Goal: Task Accomplishment & Management: Manage account settings

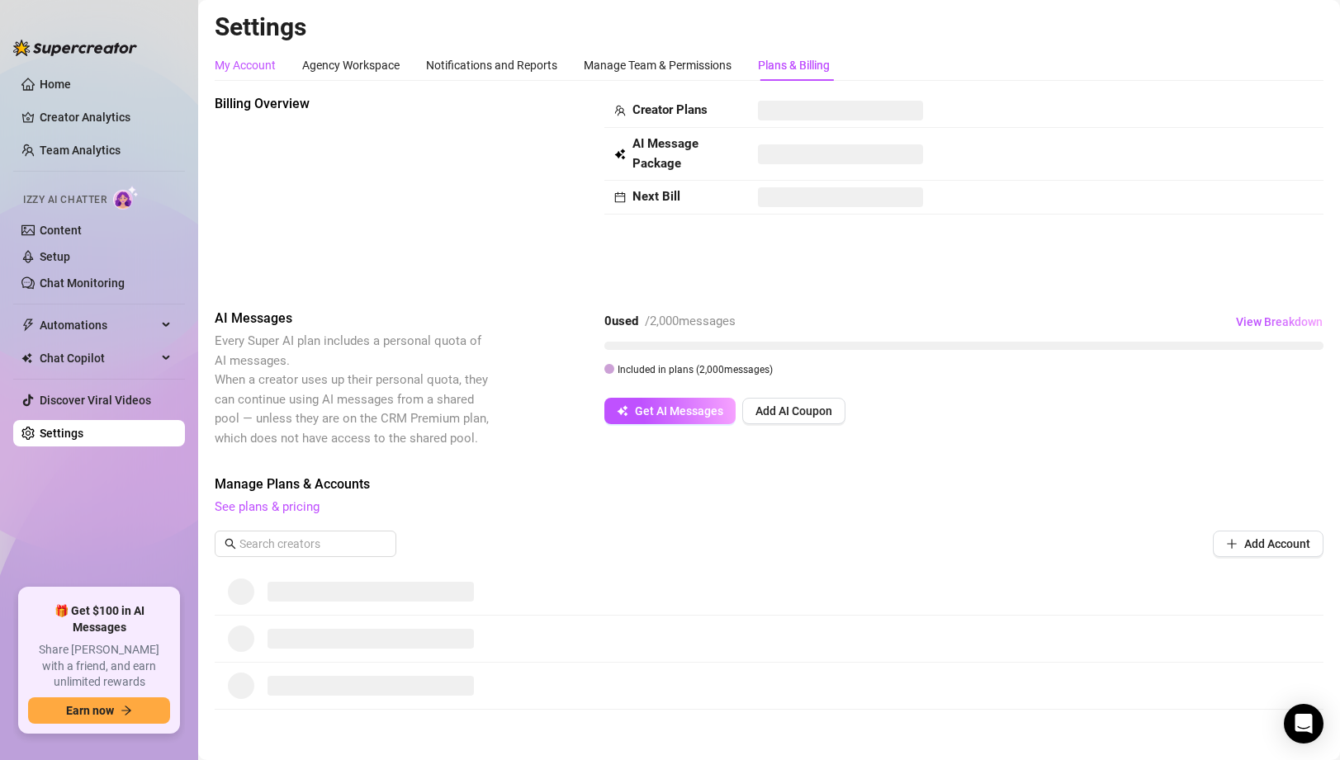
click at [255, 67] on div "My Account" at bounding box center [245, 65] width 61 height 18
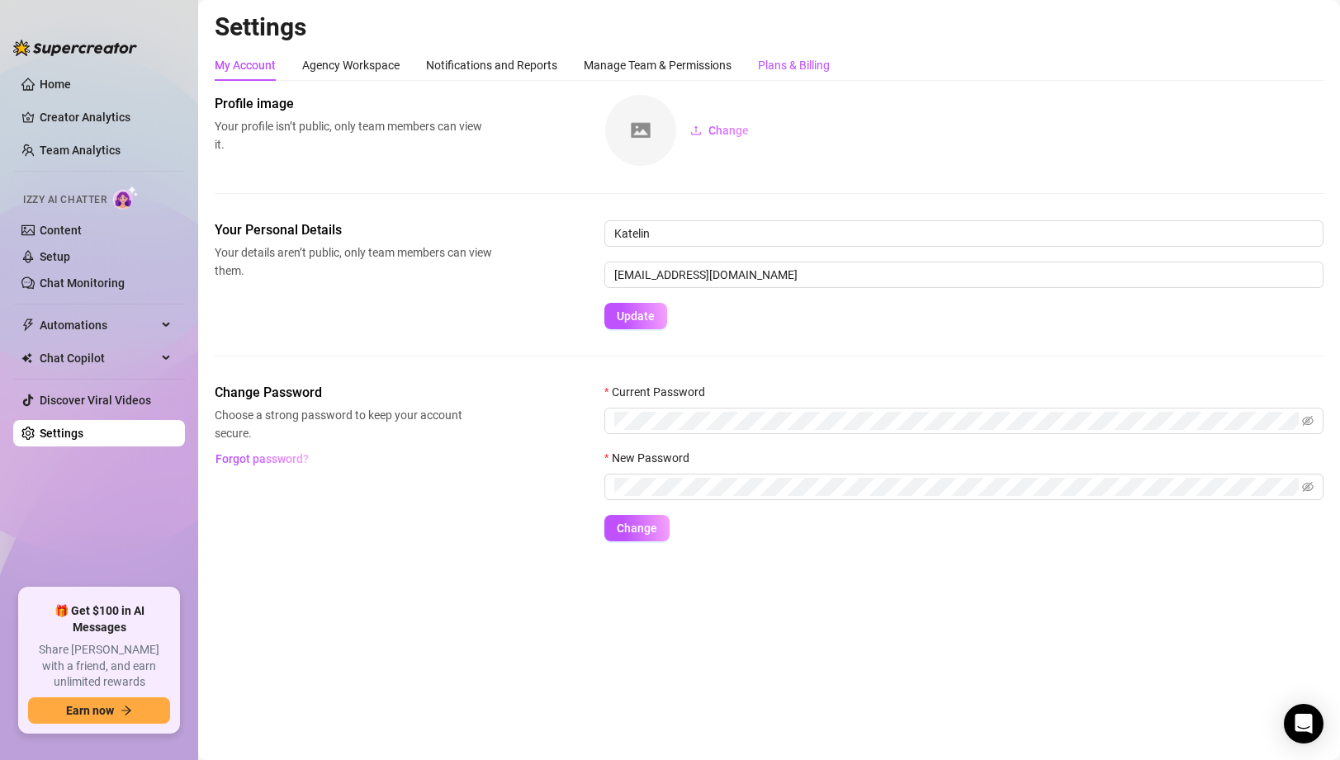
click at [813, 64] on div "Plans & Billing" at bounding box center [794, 65] width 72 height 18
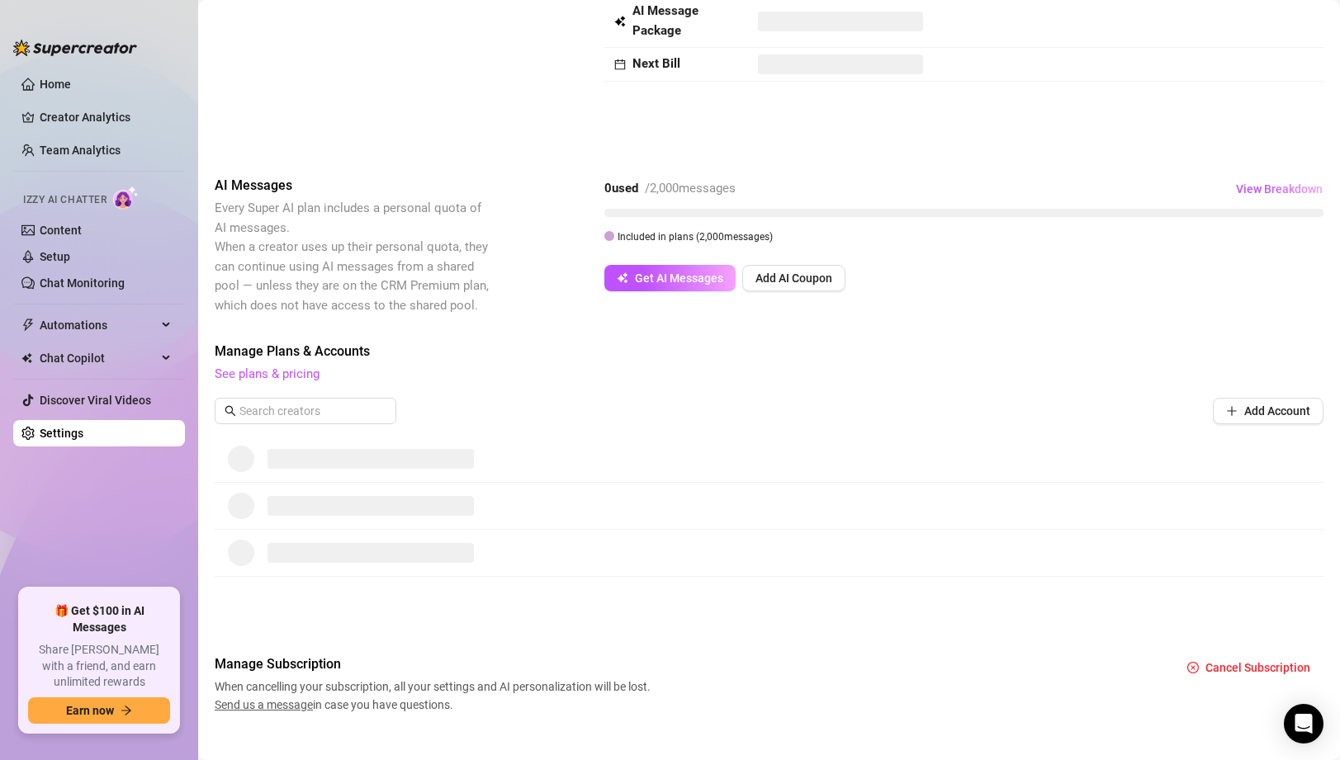
scroll to position [156, 0]
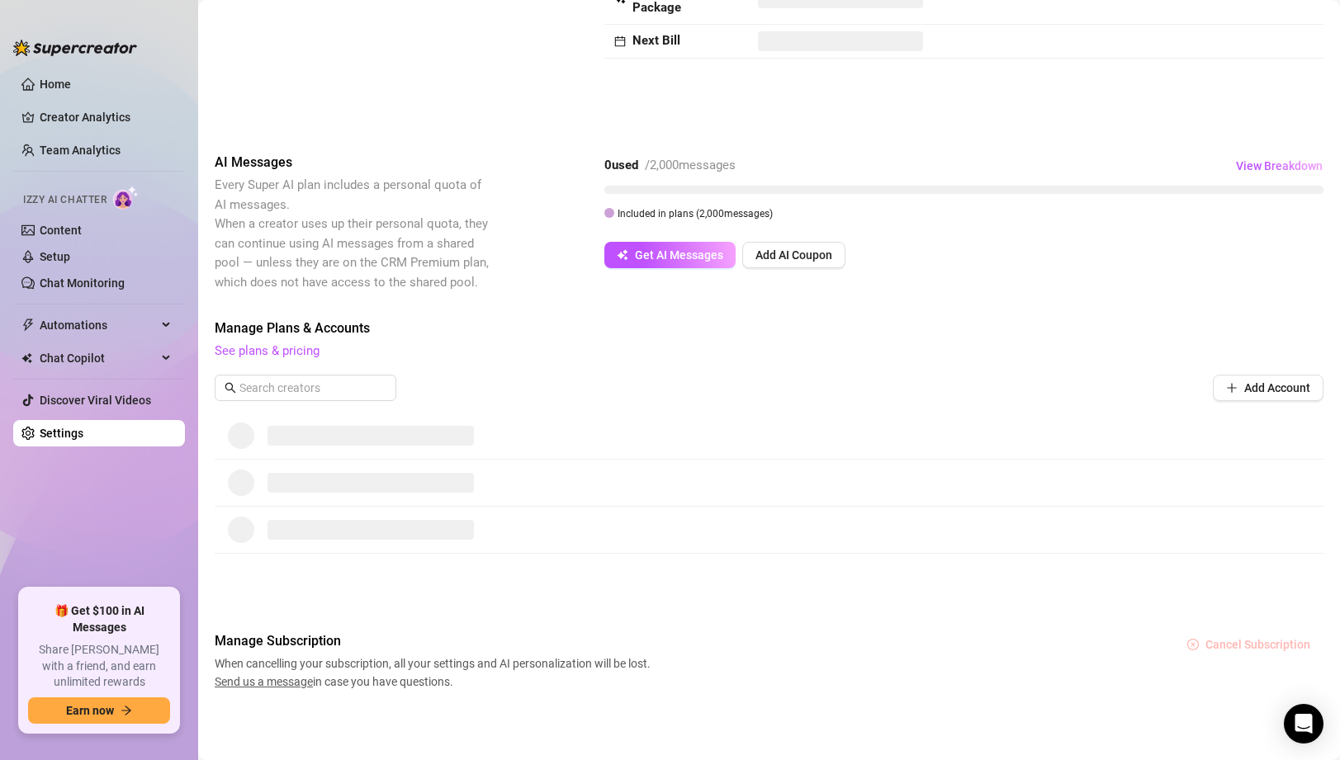
click at [1245, 641] on span "Cancel Subscription" at bounding box center [1258, 644] width 105 height 13
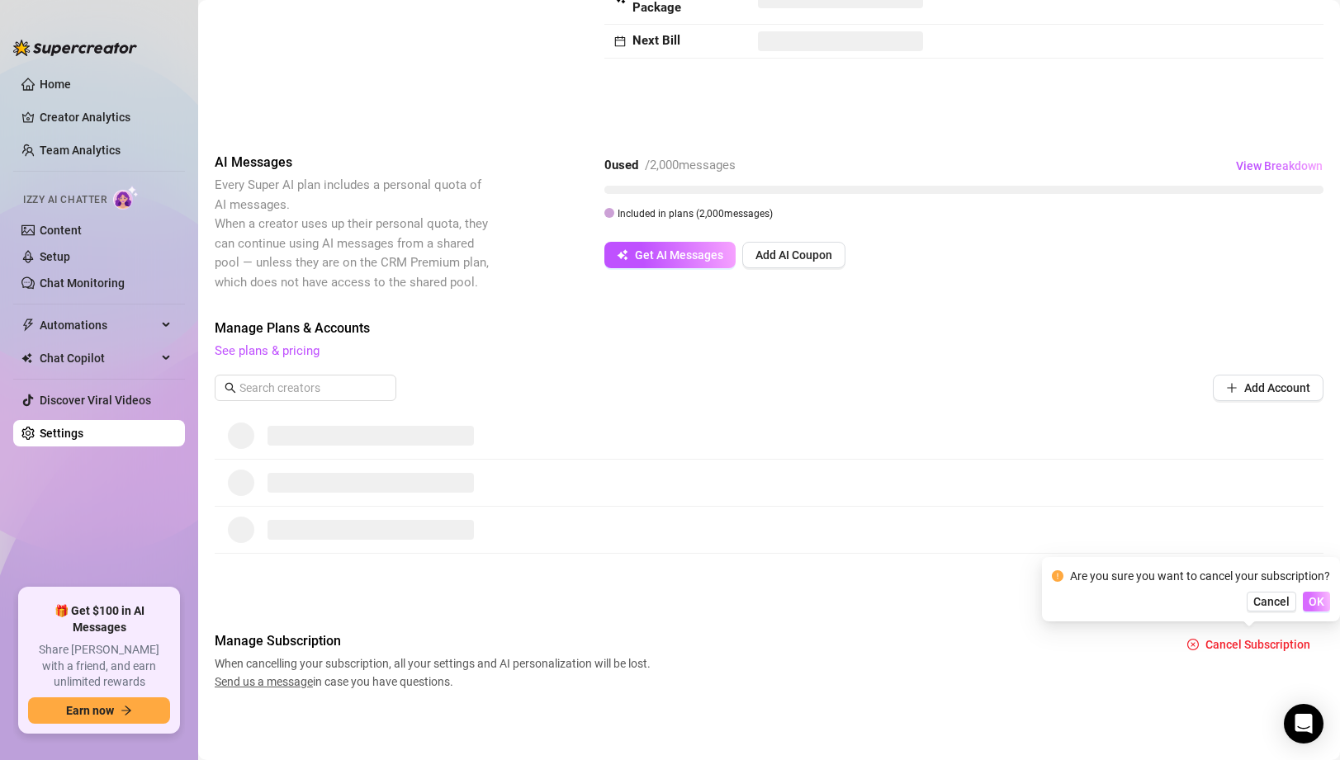
click at [1315, 605] on span "OK" at bounding box center [1317, 601] width 16 height 13
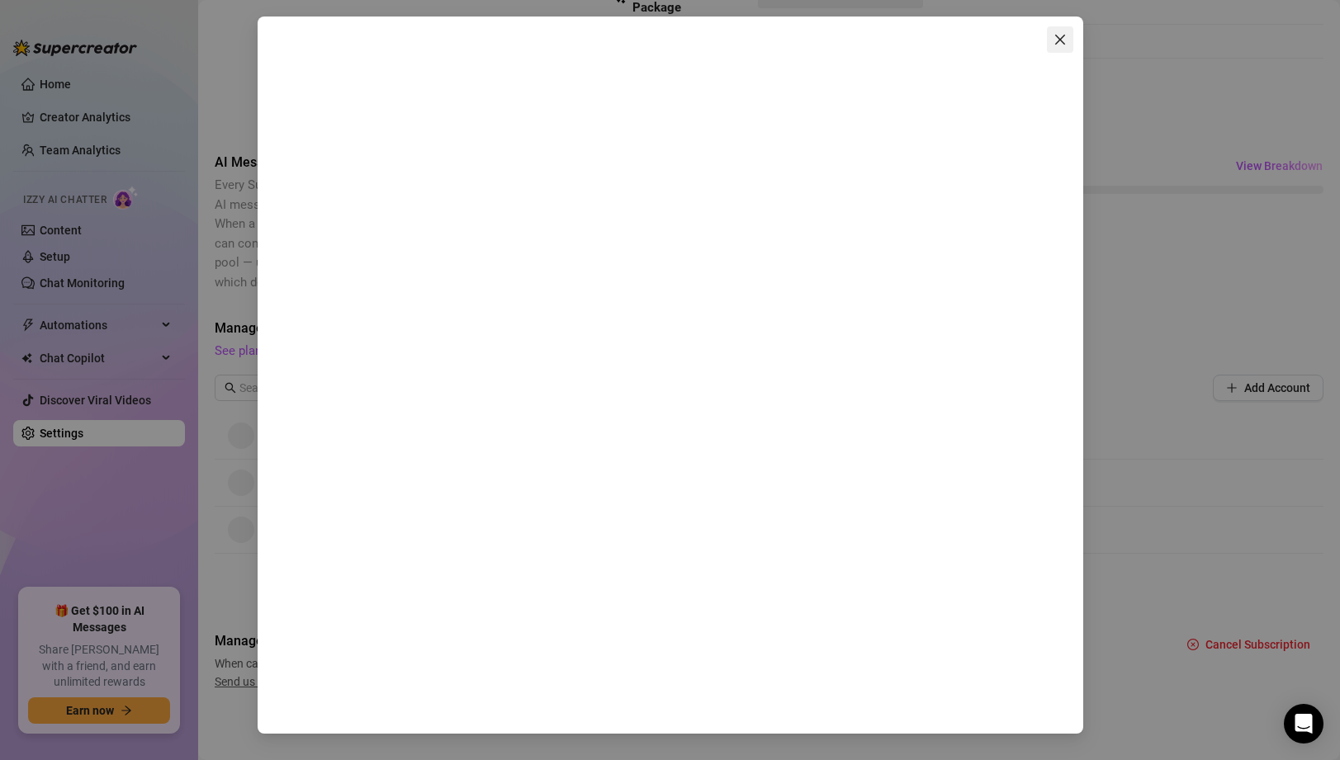
click at [1066, 40] on span "Close" at bounding box center [1060, 39] width 26 height 13
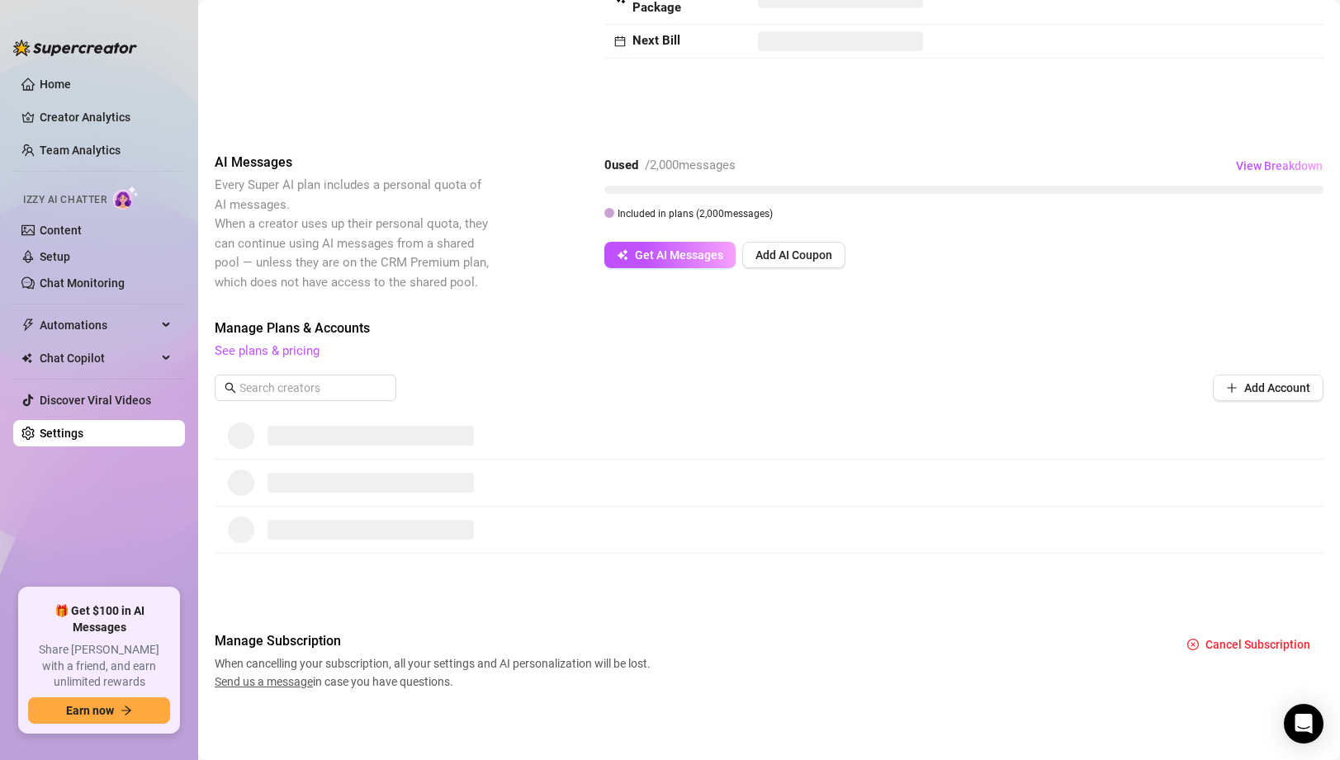
scroll to position [0, 0]
